Goal: Task Accomplishment & Management: Complete application form

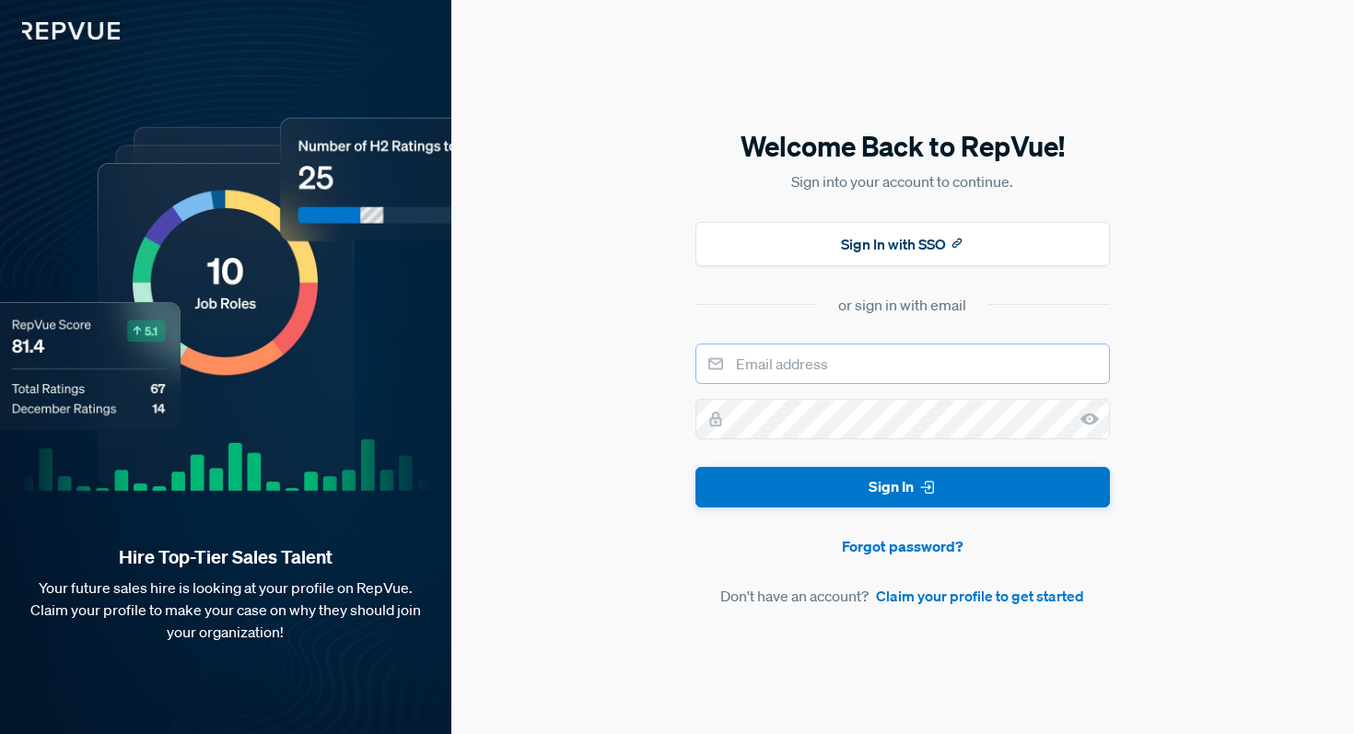
click at [831, 371] on input "email" at bounding box center [903, 364] width 415 height 41
type input "[PERSON_NAME][EMAIL_ADDRESS][PERSON_NAME][DOMAIN_NAME]"
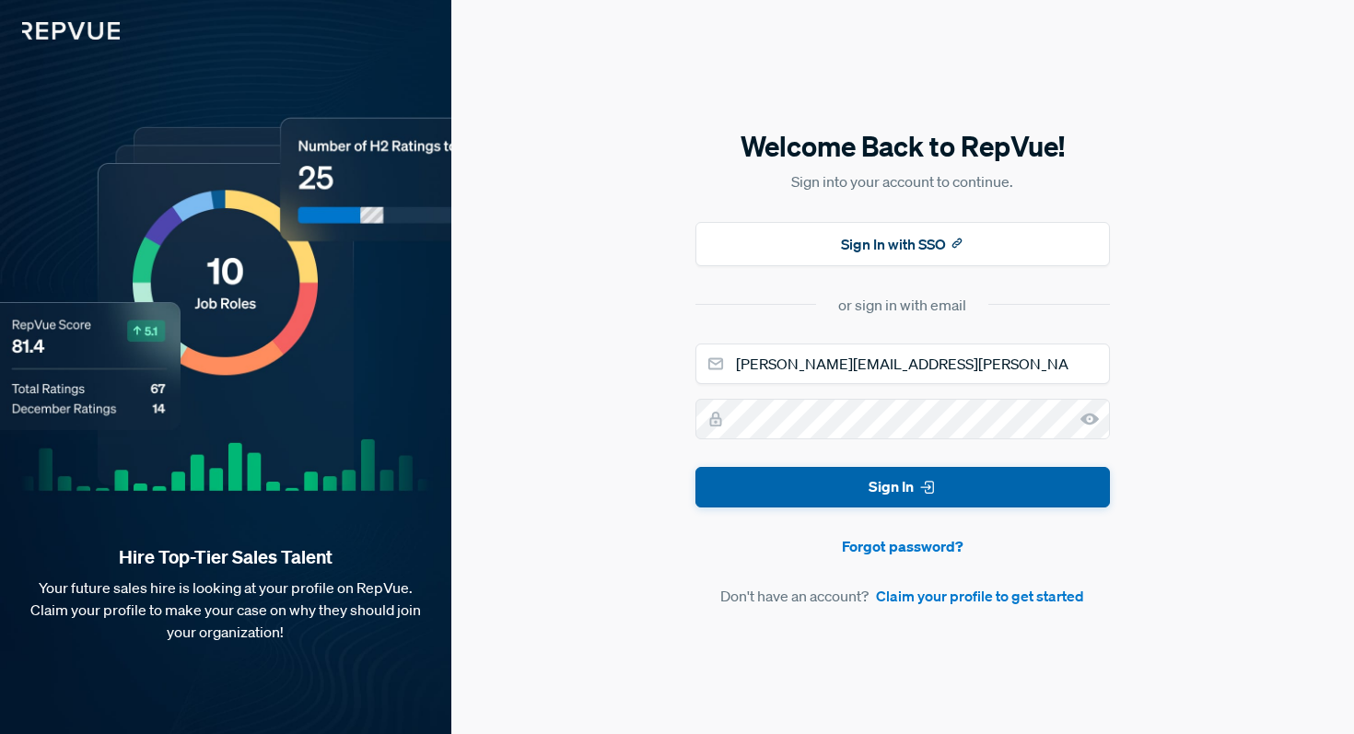
click at [853, 490] on button "Sign In" at bounding box center [903, 487] width 415 height 41
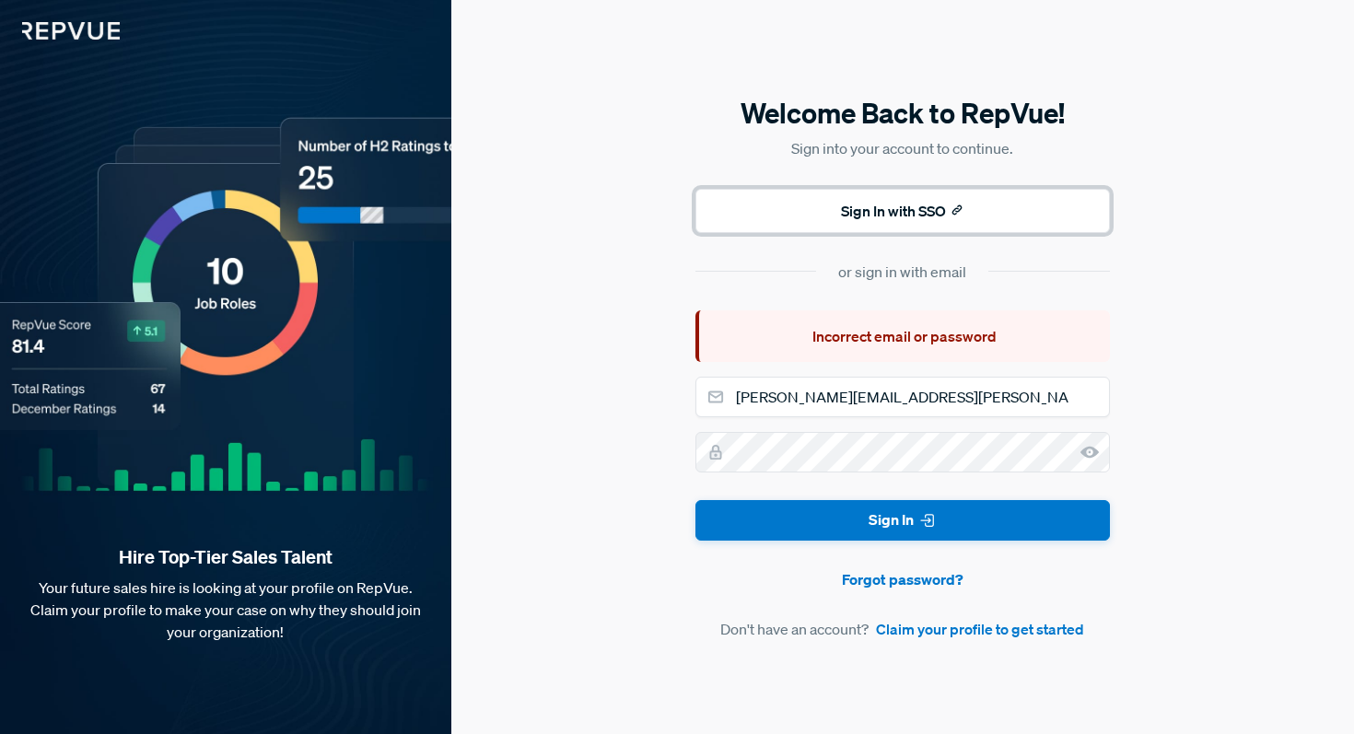
click at [937, 214] on button "Sign In with SSO" at bounding box center [903, 211] width 415 height 44
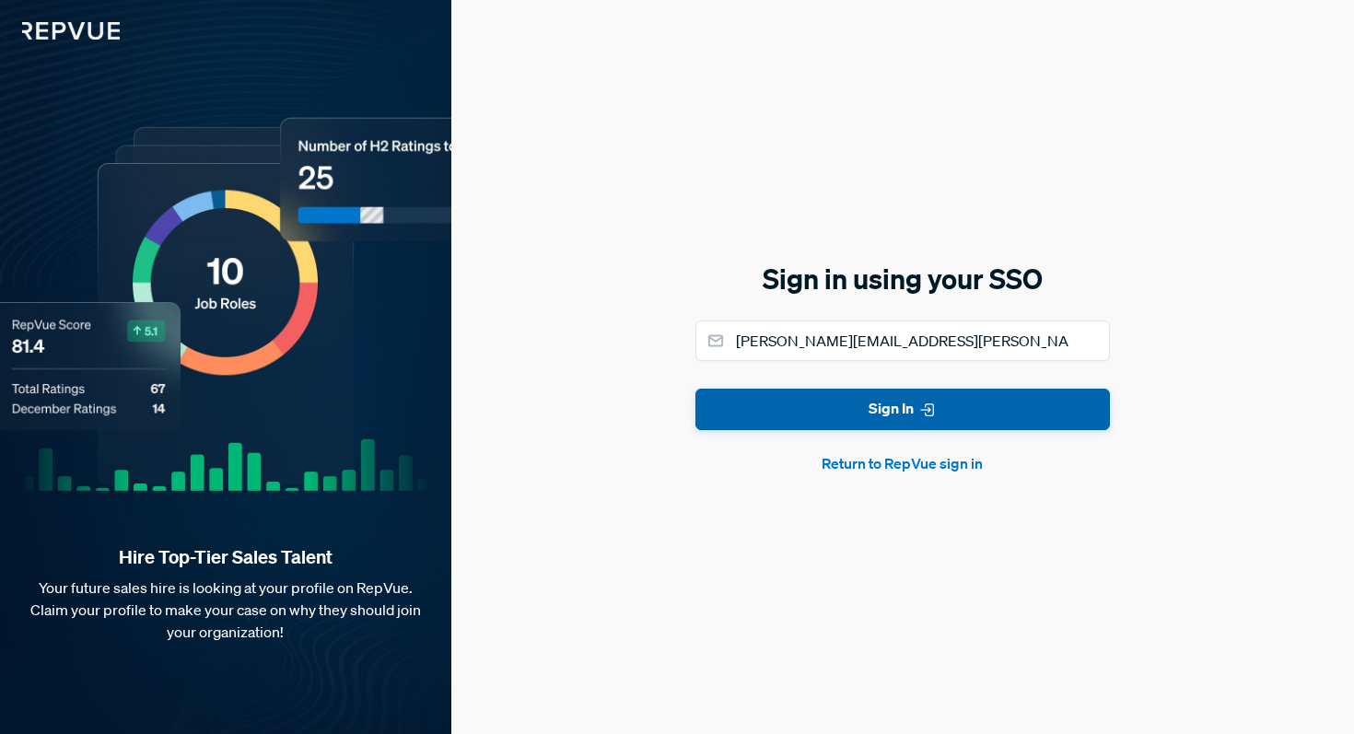
click at [908, 420] on button "Sign In" at bounding box center [903, 409] width 415 height 41
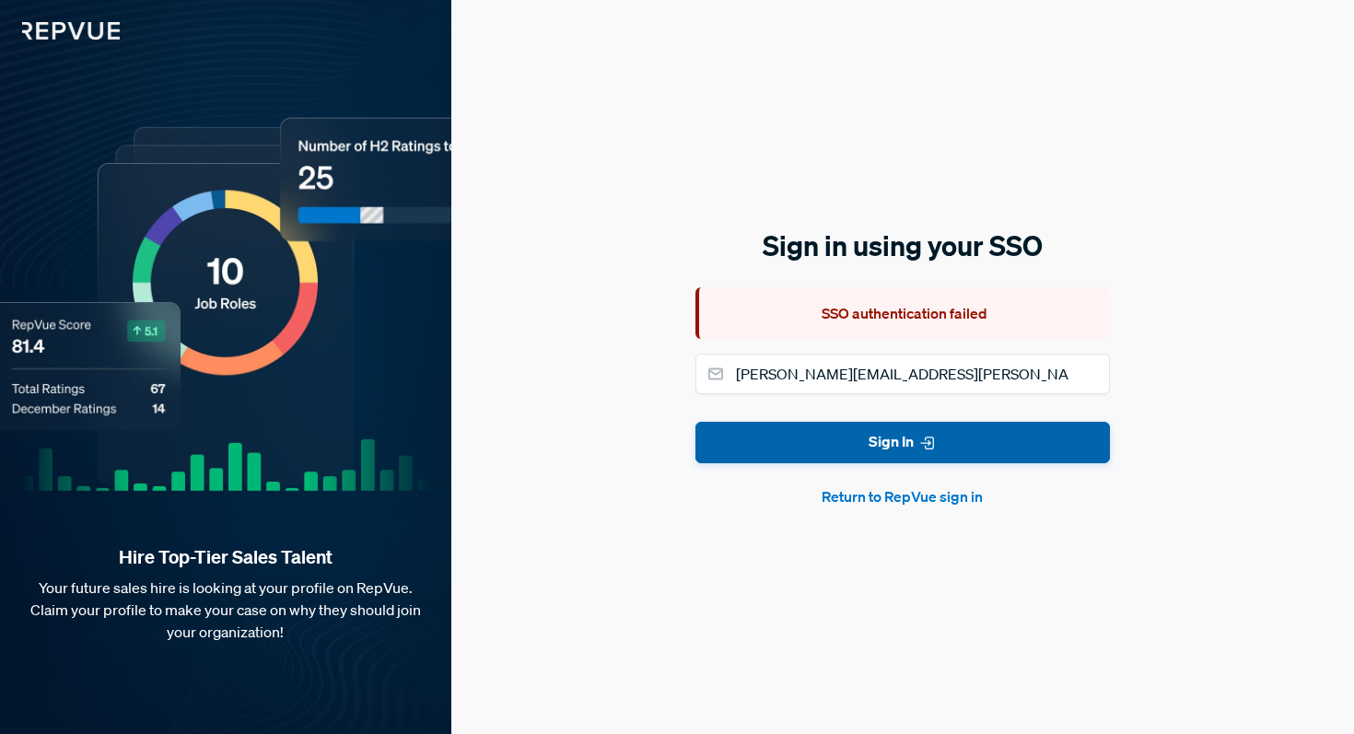
click at [903, 434] on button "Sign In" at bounding box center [903, 442] width 415 height 41
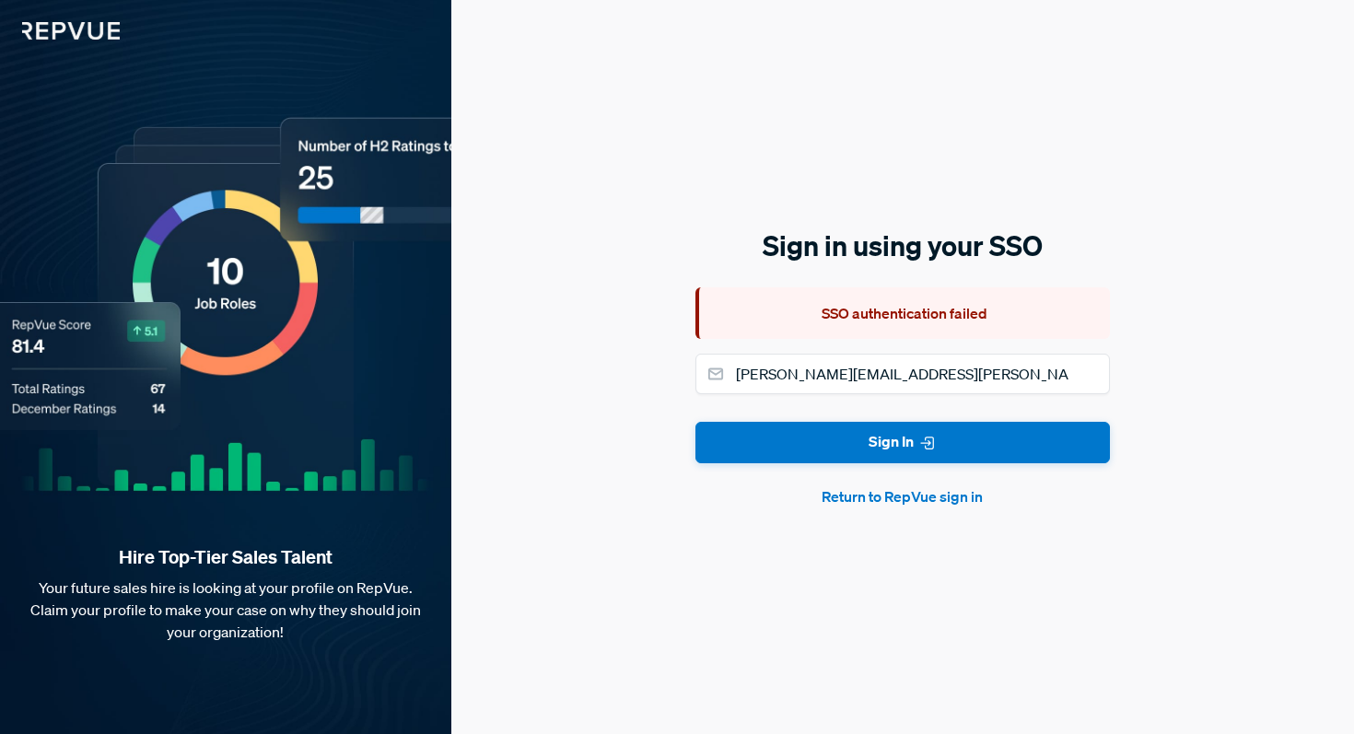
click at [890, 496] on button "Return to RepVue sign in" at bounding box center [903, 497] width 415 height 22
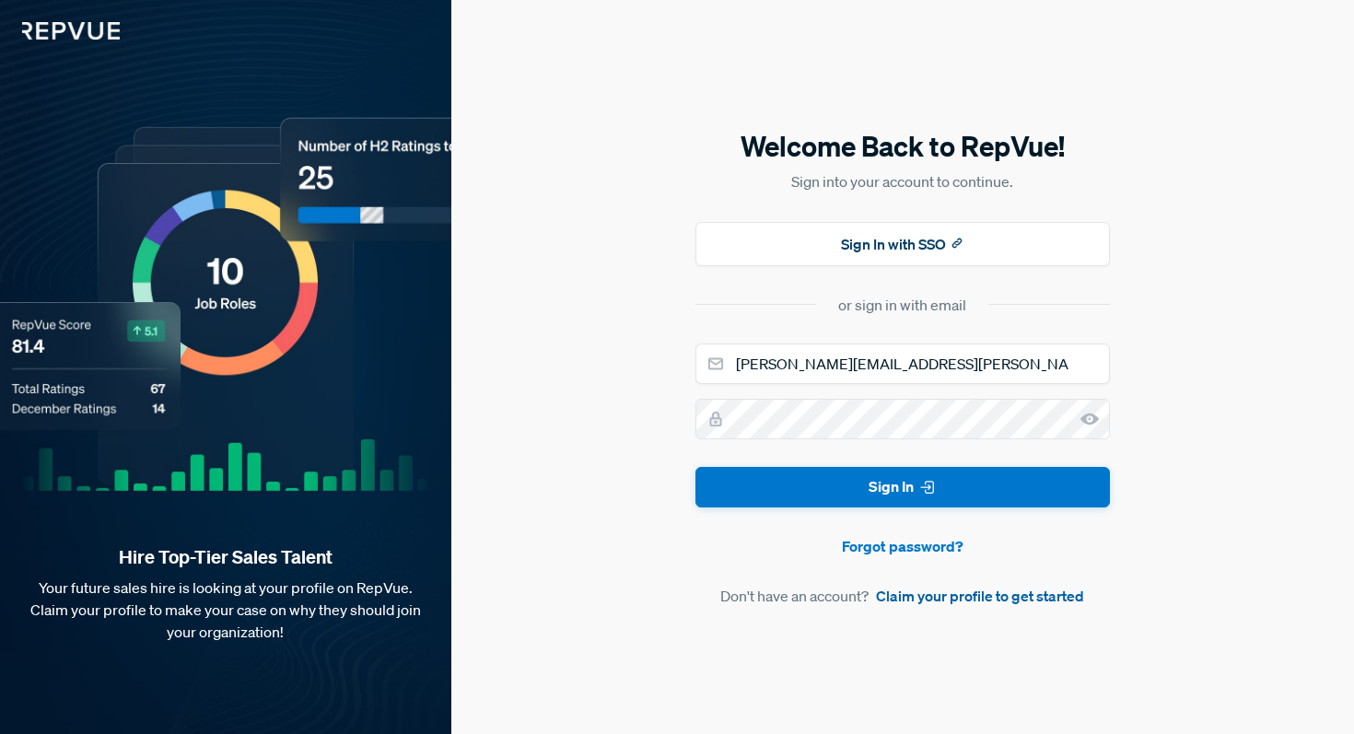
click at [967, 601] on link "Claim your profile to get started" at bounding box center [980, 596] width 208 height 22
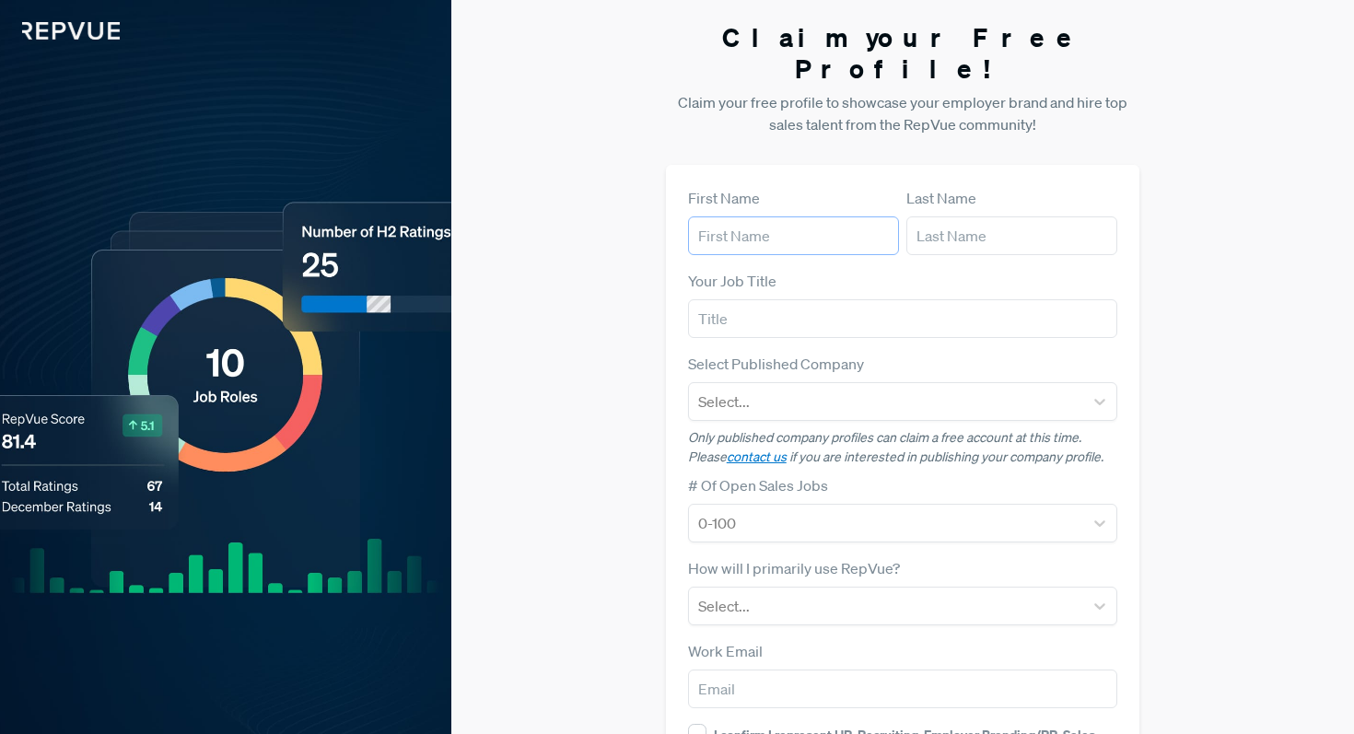
click at [811, 217] on input "text" at bounding box center [793, 236] width 211 height 39
type input "Brett"
click at [978, 217] on input "text" at bounding box center [1012, 236] width 211 height 39
type input "McCann"
click at [907, 299] on input "text" at bounding box center [903, 318] width 430 height 39
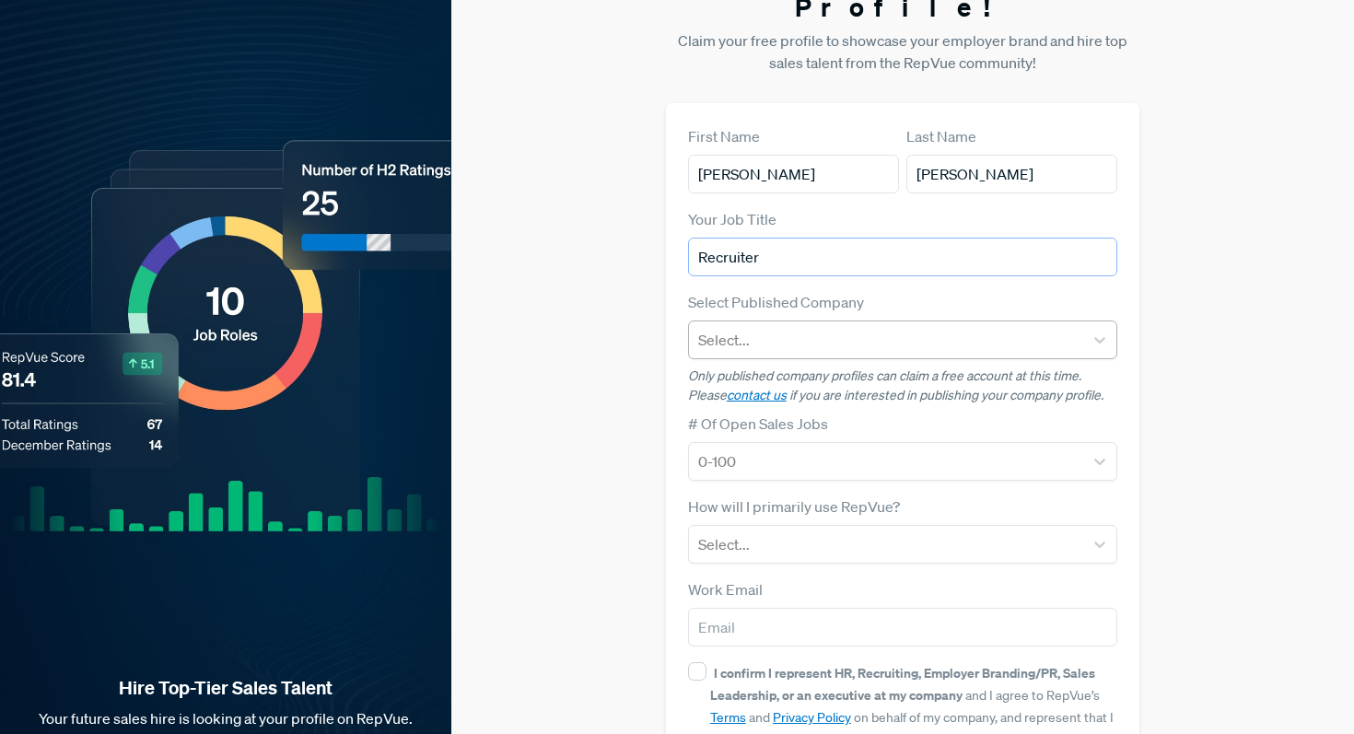
scroll to position [72, 0]
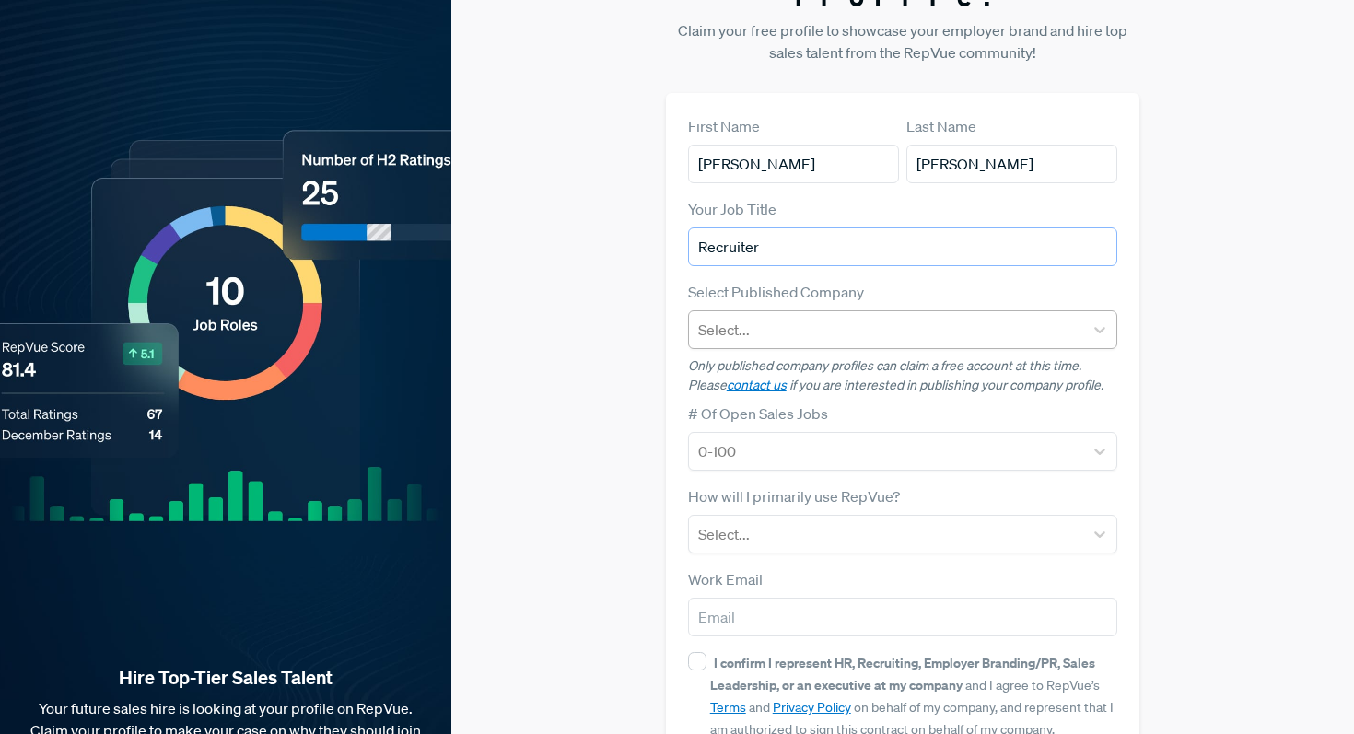
type input "Recruiter"
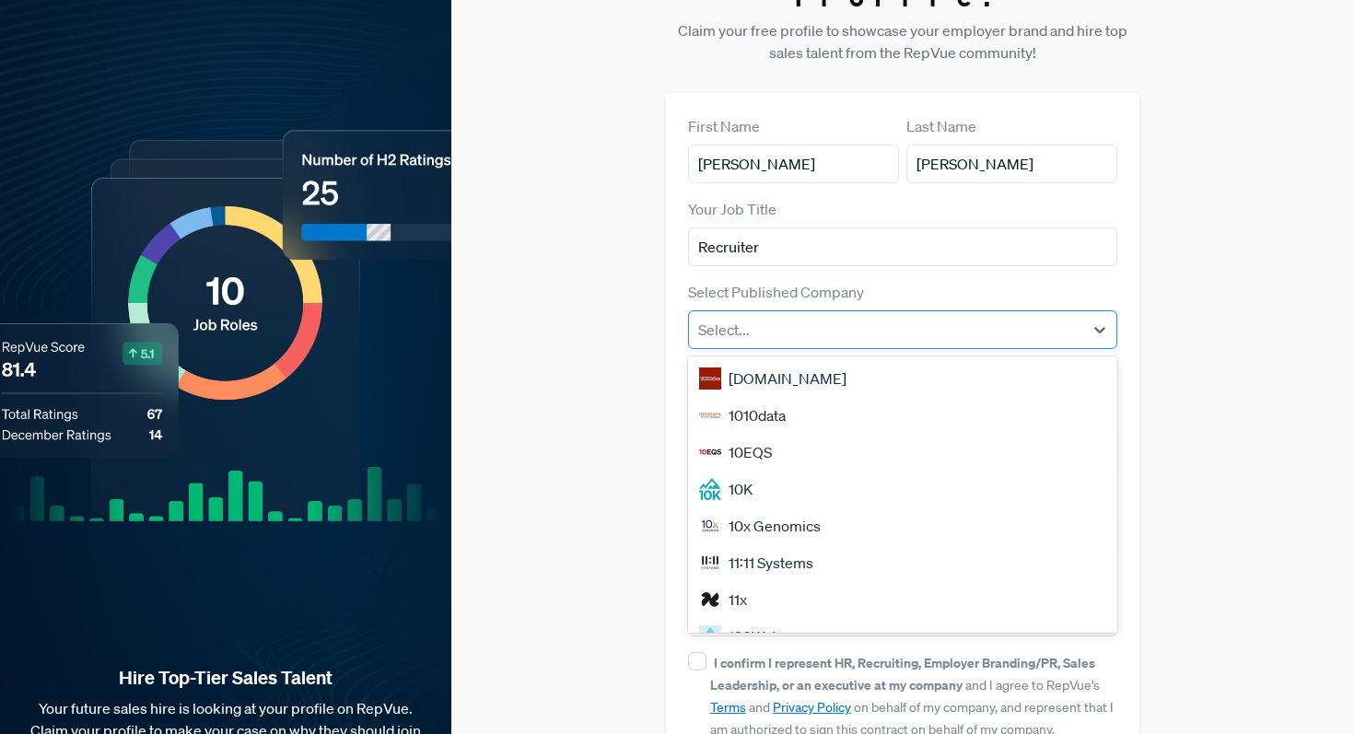
click at [967, 317] on div at bounding box center [886, 330] width 377 height 26
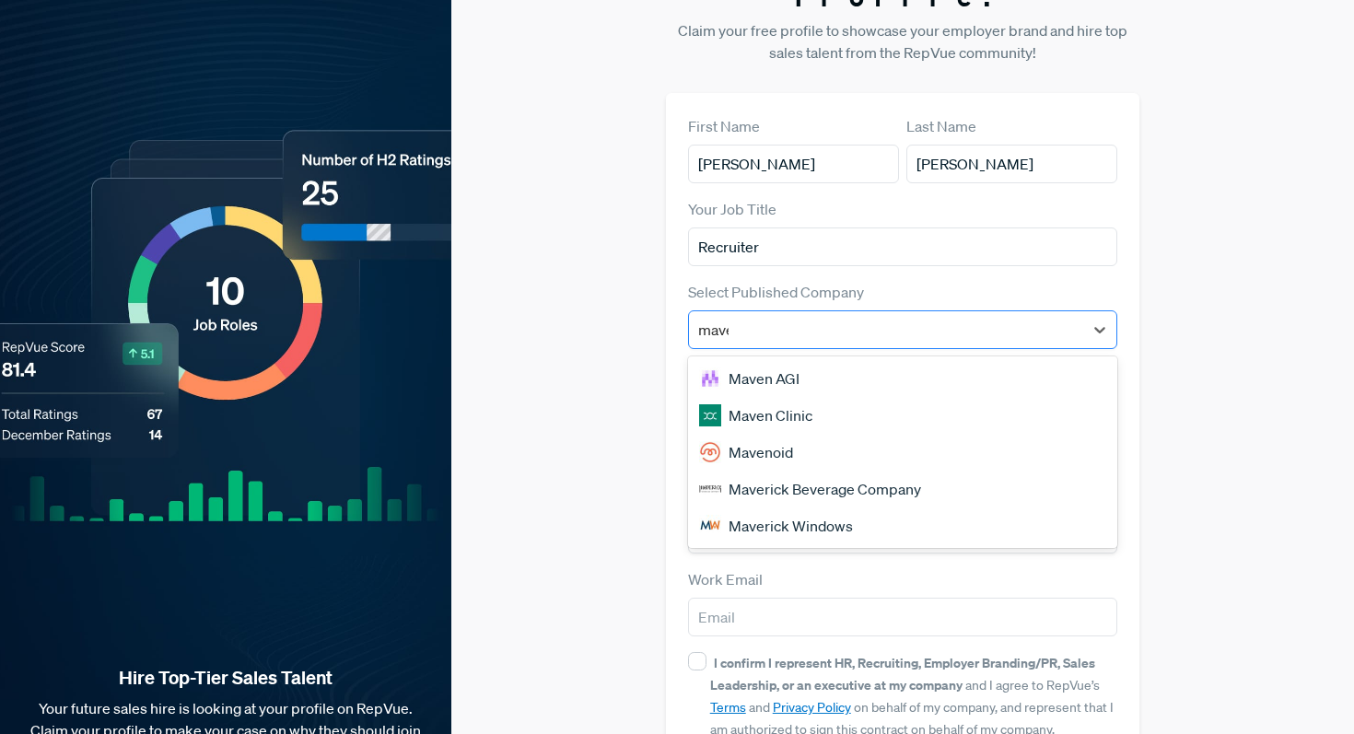
type input "maven"
click at [897, 397] on div "Maven Clinic" at bounding box center [903, 415] width 430 height 37
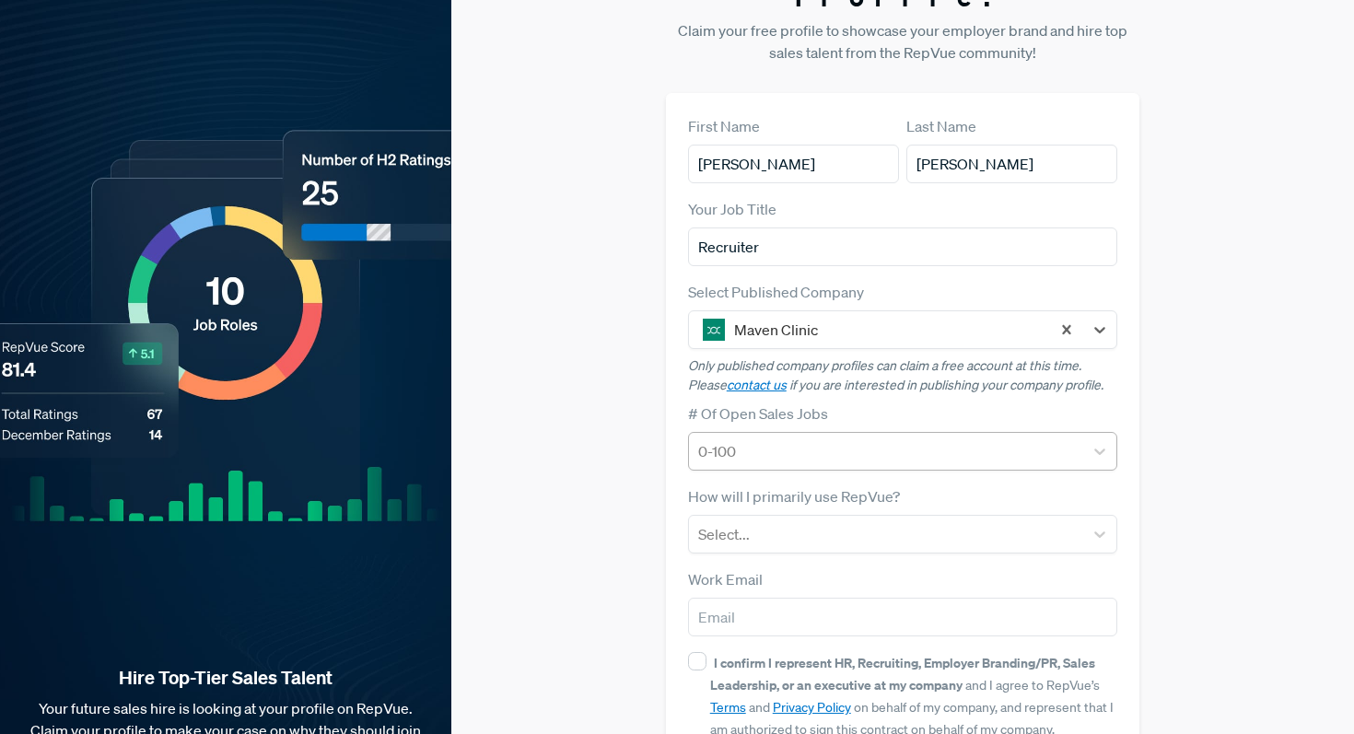
scroll to position [161, 0]
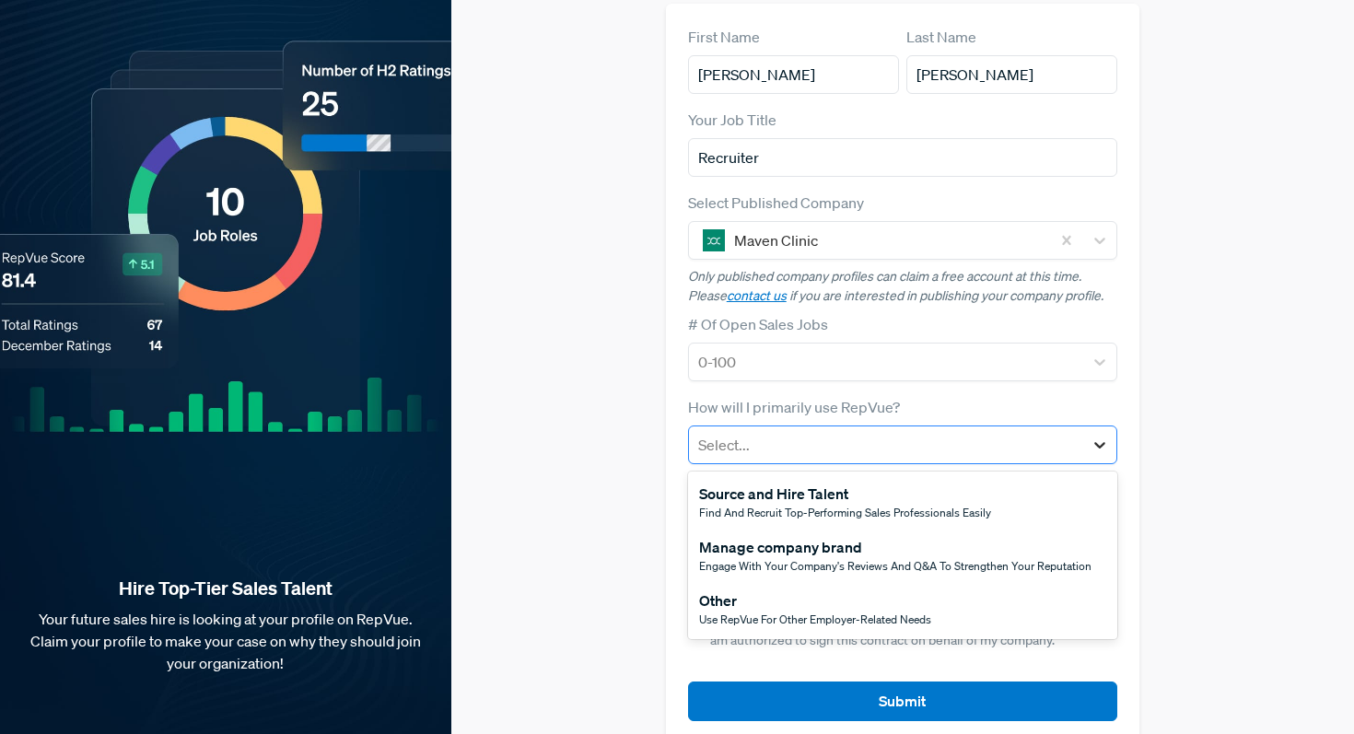
click at [1100, 436] on icon at bounding box center [1100, 445] width 18 height 18
click at [1008, 475] on div "Source and Hire Talent Find and recruit top-performing sales professionals easi…" at bounding box center [903, 501] width 430 height 53
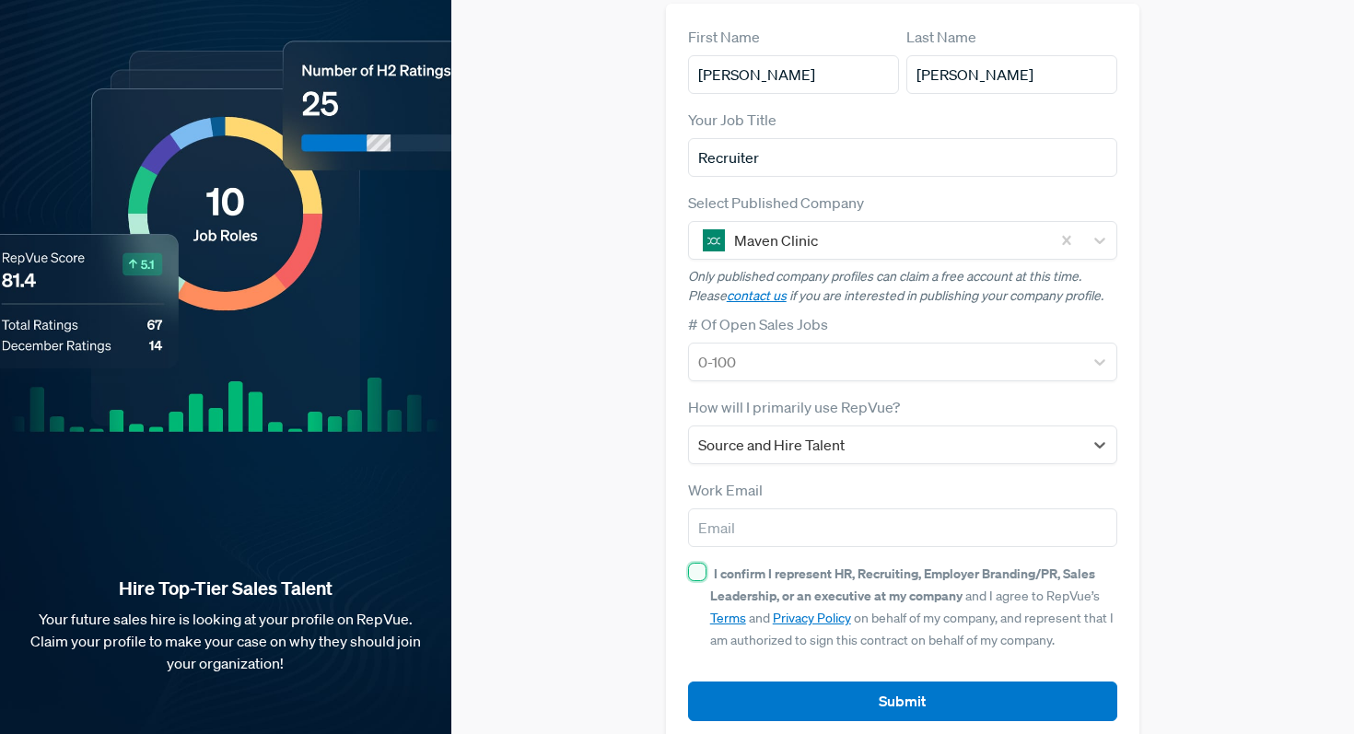
click at [693, 563] on input "I confirm I represent HR, Recruiting, Employer Branding/PR, Sales Leadership, o…" at bounding box center [697, 572] width 18 height 18
checkbox input "true"
click at [778, 509] on input "email" at bounding box center [903, 528] width 430 height 39
type input "brett.mccann@mavenclinic.com"
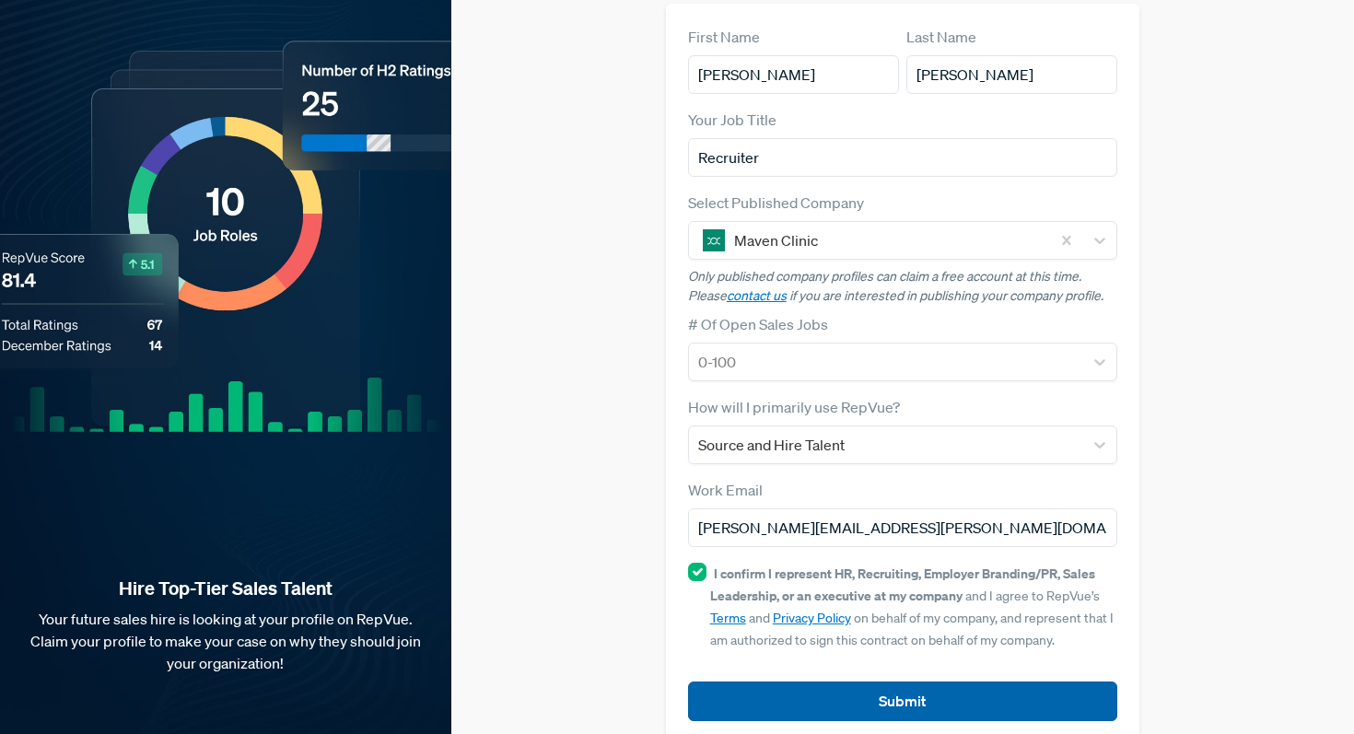
click at [846, 682] on button "Submit" at bounding box center [903, 702] width 430 height 40
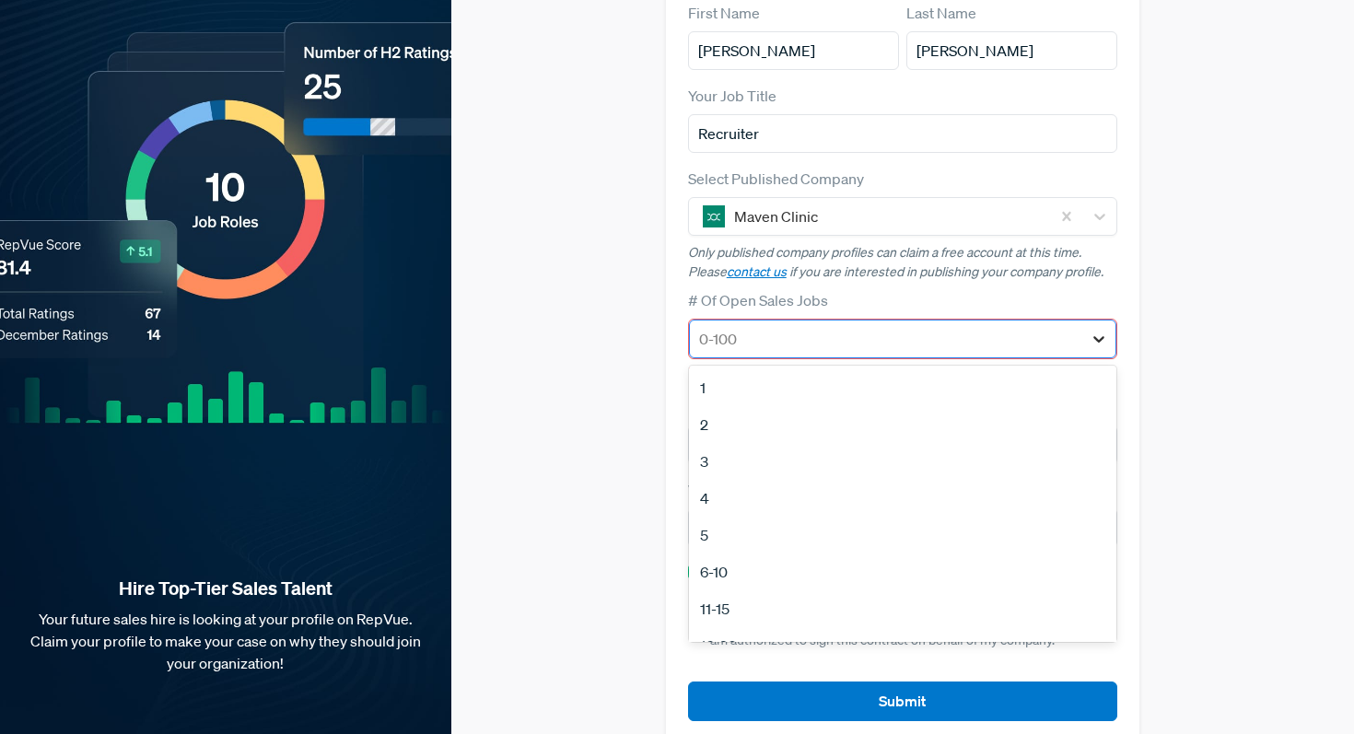
click at [1099, 330] on icon at bounding box center [1099, 339] width 18 height 18
click at [716, 517] on div "5" at bounding box center [903, 535] width 428 height 37
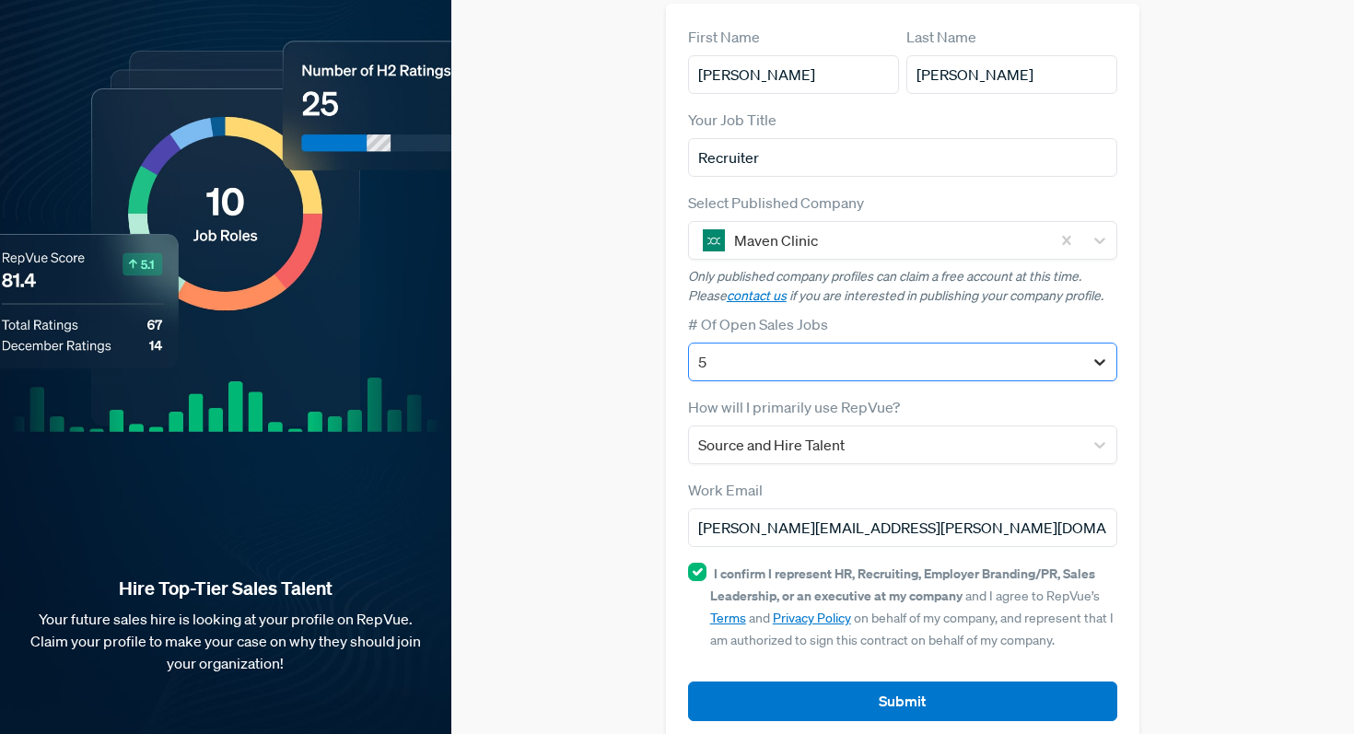
click at [1097, 353] on icon at bounding box center [1100, 362] width 18 height 18
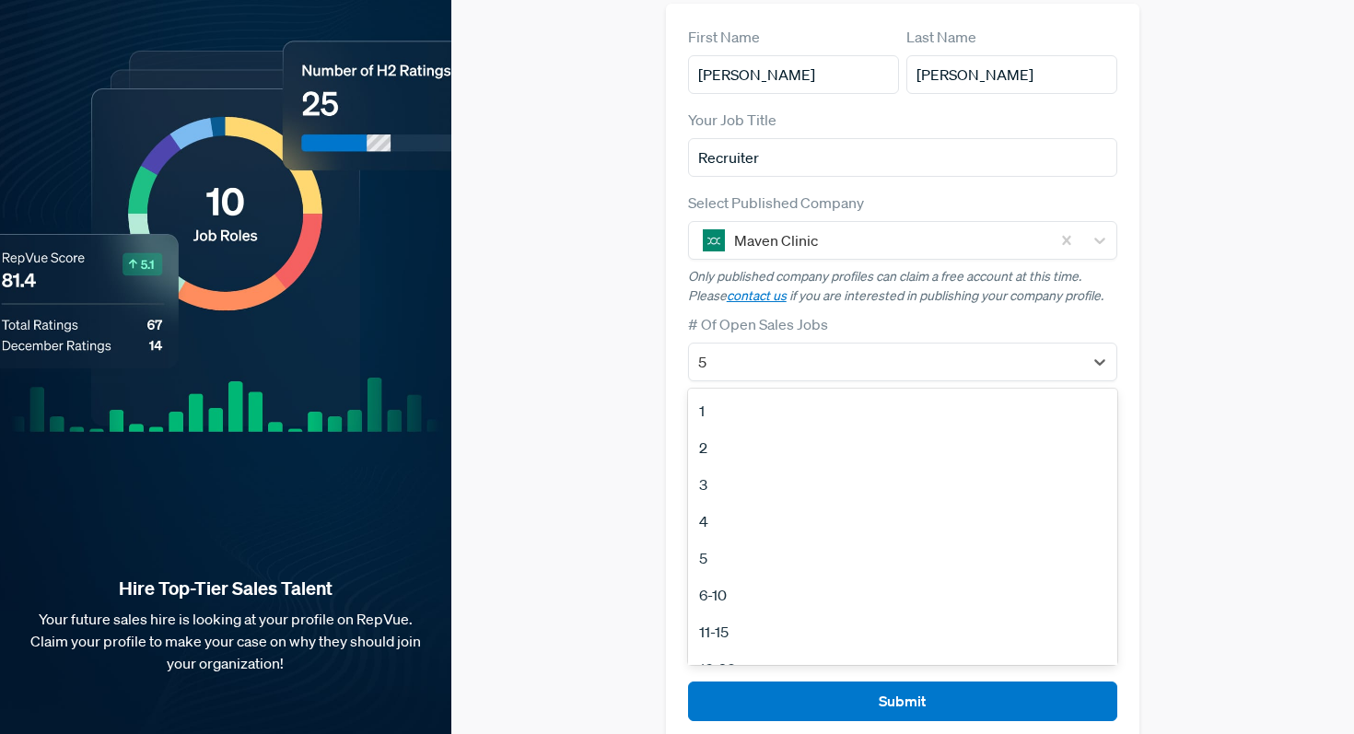
click at [829, 577] on div "6-10" at bounding box center [903, 595] width 430 height 37
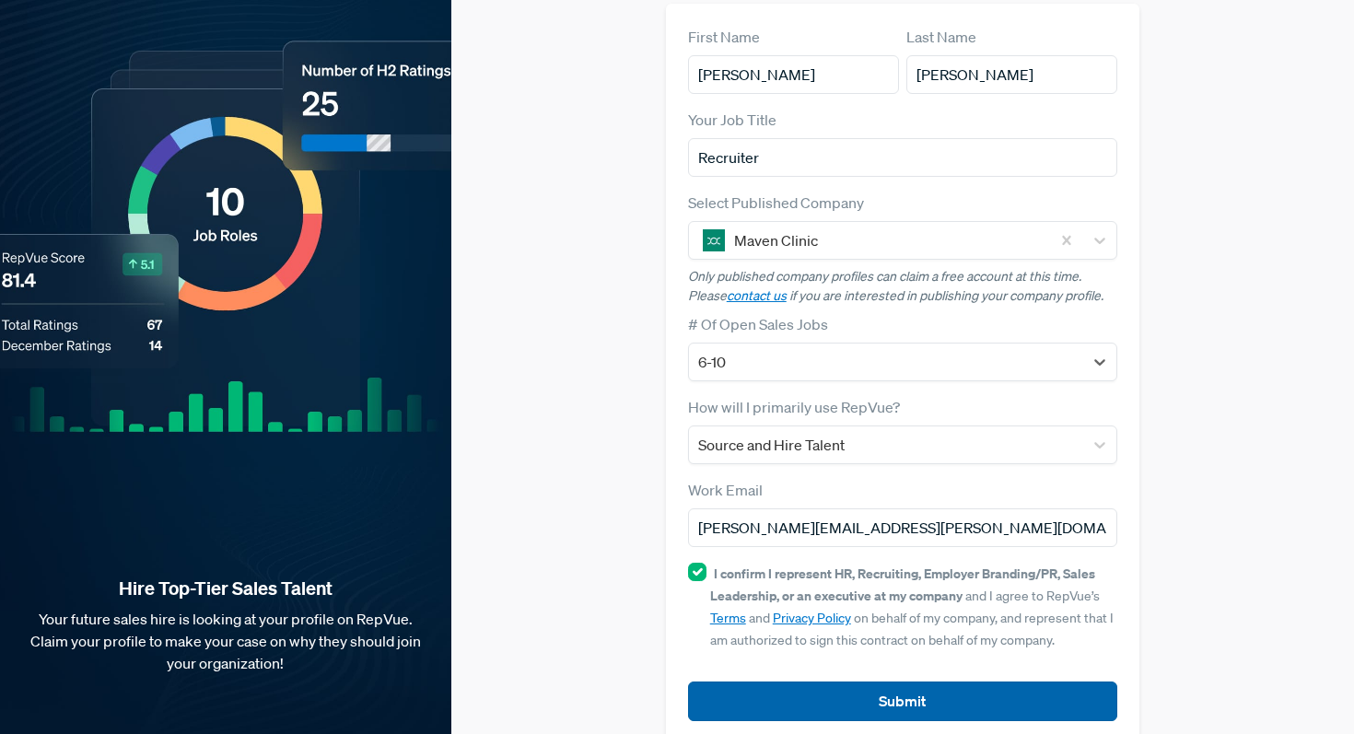
click at [871, 682] on button "Submit" at bounding box center [903, 702] width 430 height 40
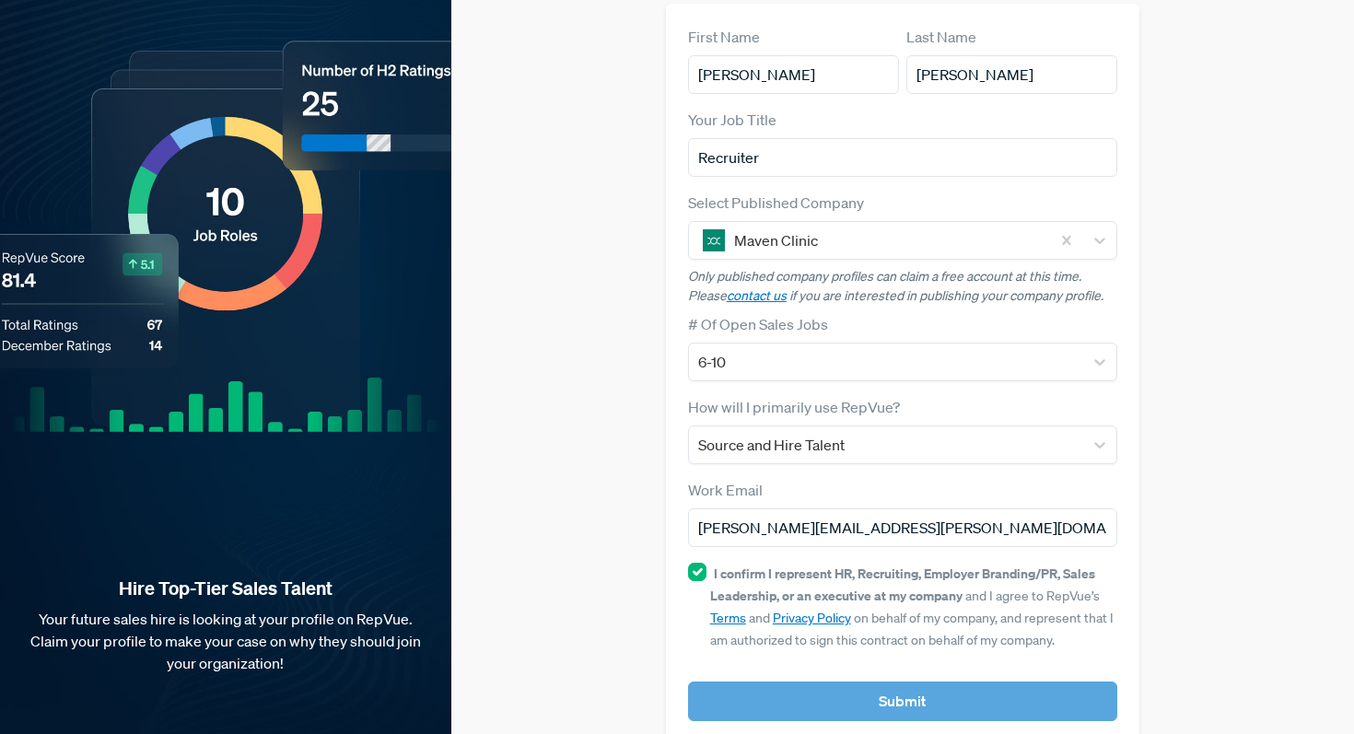
scroll to position [0, 0]
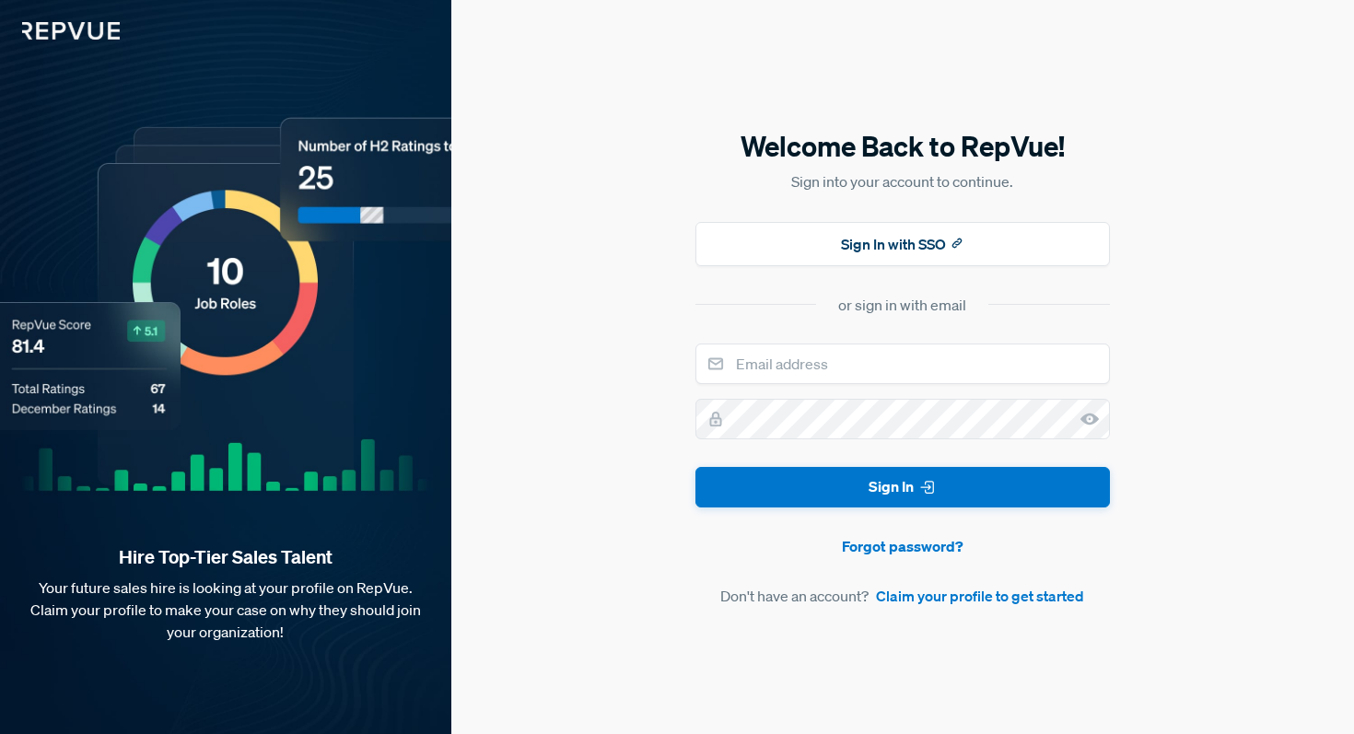
click at [59, 40] on div "Hire Top-Tier Sales Talent Your future sales hire is looking at your profile on…" at bounding box center [225, 367] width 451 height 734
click at [92, 21] on img at bounding box center [60, 20] width 120 height 40
